Goal: Task Accomplishment & Management: Use online tool/utility

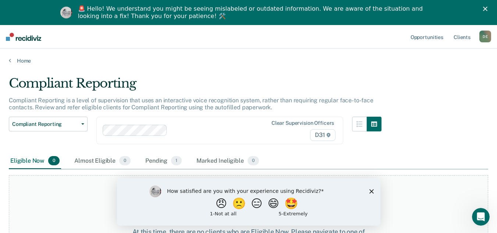
click at [372, 189] on icon "Close survey" at bounding box center [371, 191] width 4 height 4
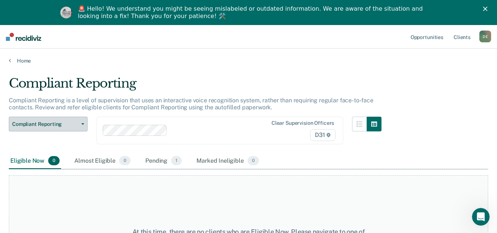
click at [81, 125] on button "Compliant Reporting" at bounding box center [48, 124] width 79 height 15
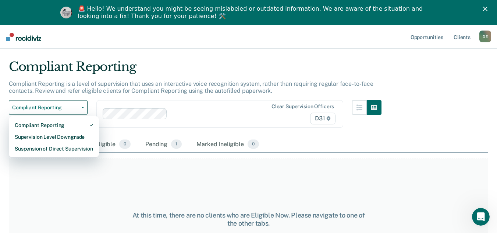
click at [333, 128] on div "Clear supervision officers D31" at bounding box center [219, 114] width 247 height 28
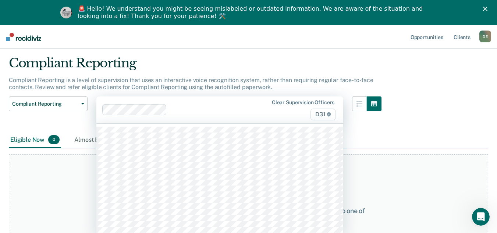
scroll to position [22, 0]
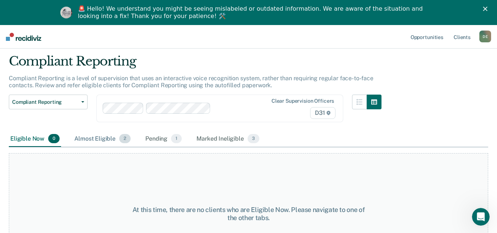
click at [108, 137] on div "Almost Eligible 2" at bounding box center [102, 139] width 59 height 16
